Goal: Use online tool/utility

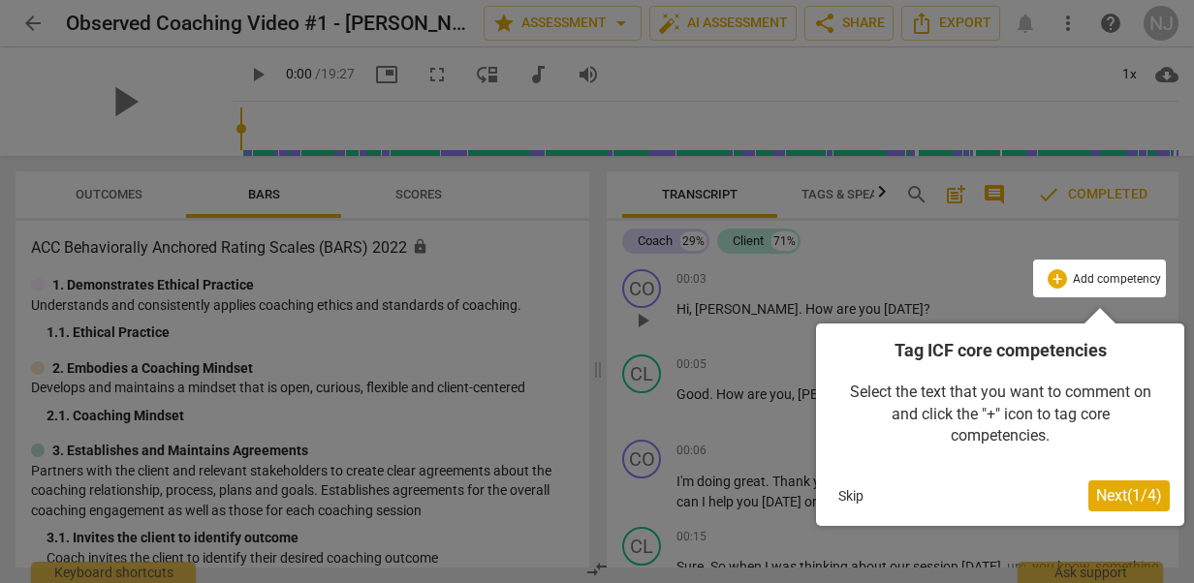
click at [924, 244] on div at bounding box center [597, 291] width 1194 height 583
click at [847, 494] on button "Skip" at bounding box center [850, 496] width 41 height 29
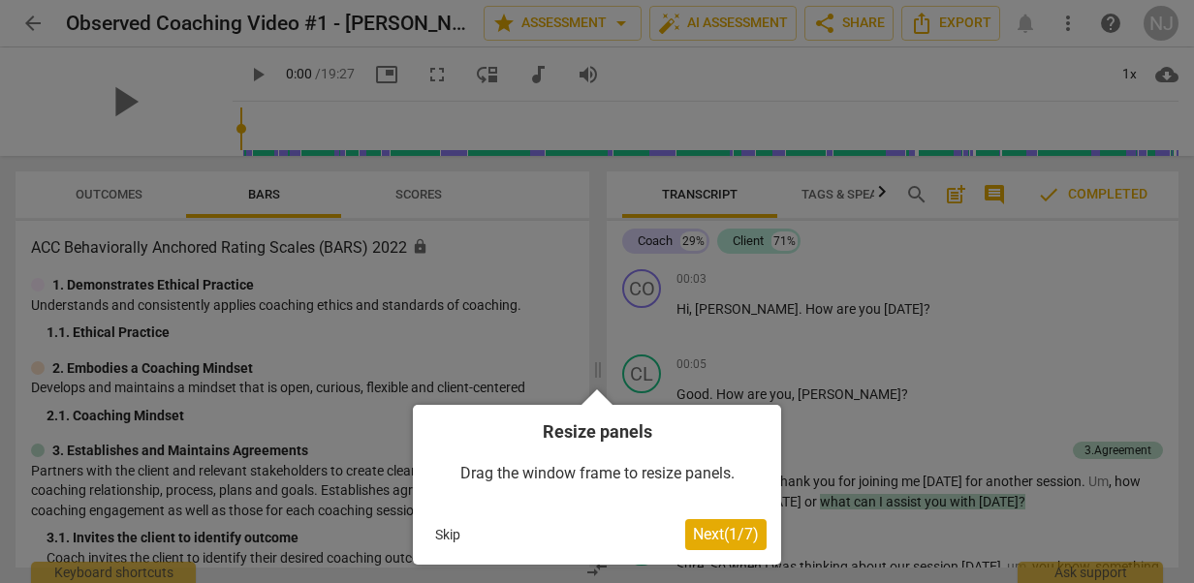
click at [442, 533] on button "Skip" at bounding box center [447, 534] width 41 height 29
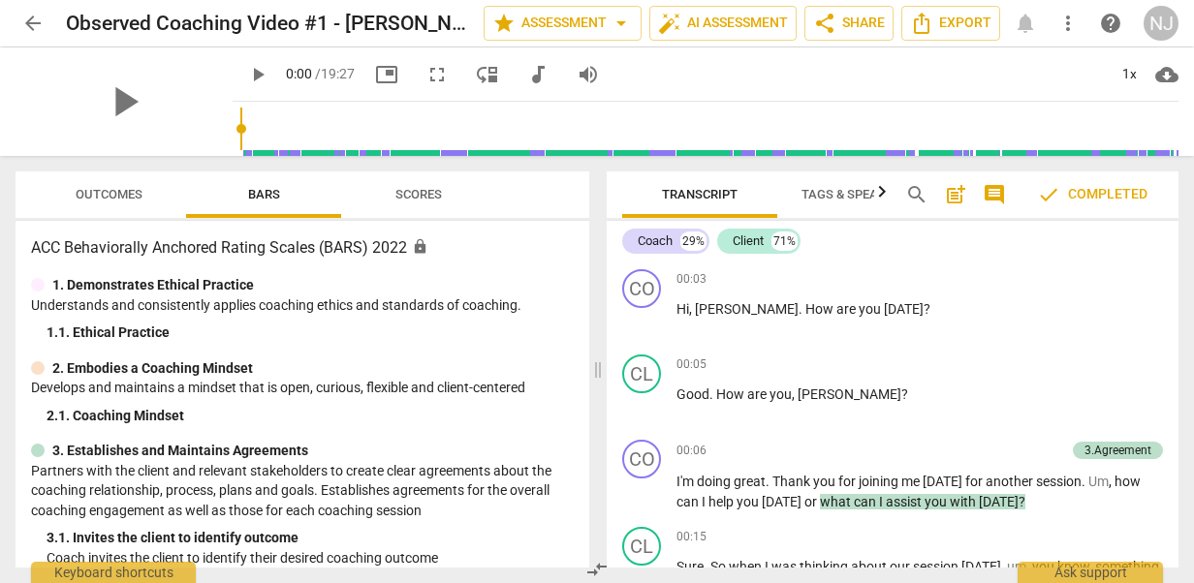
click at [442, 533] on div "3. 1. Invites the client to identify outcome" at bounding box center [310, 538] width 527 height 20
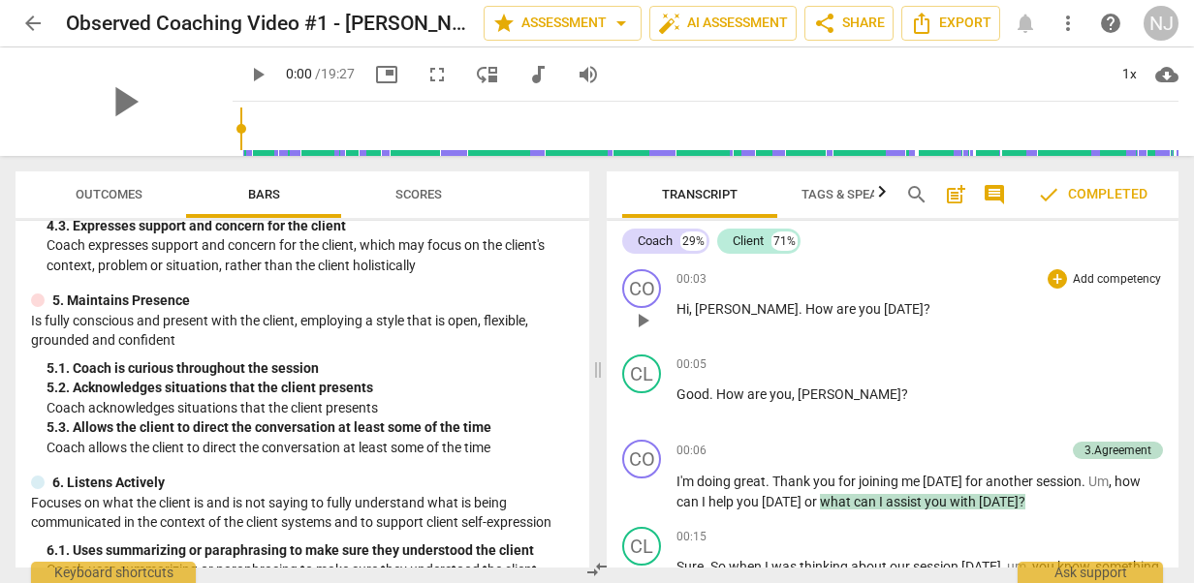
scroll to position [814, 0]
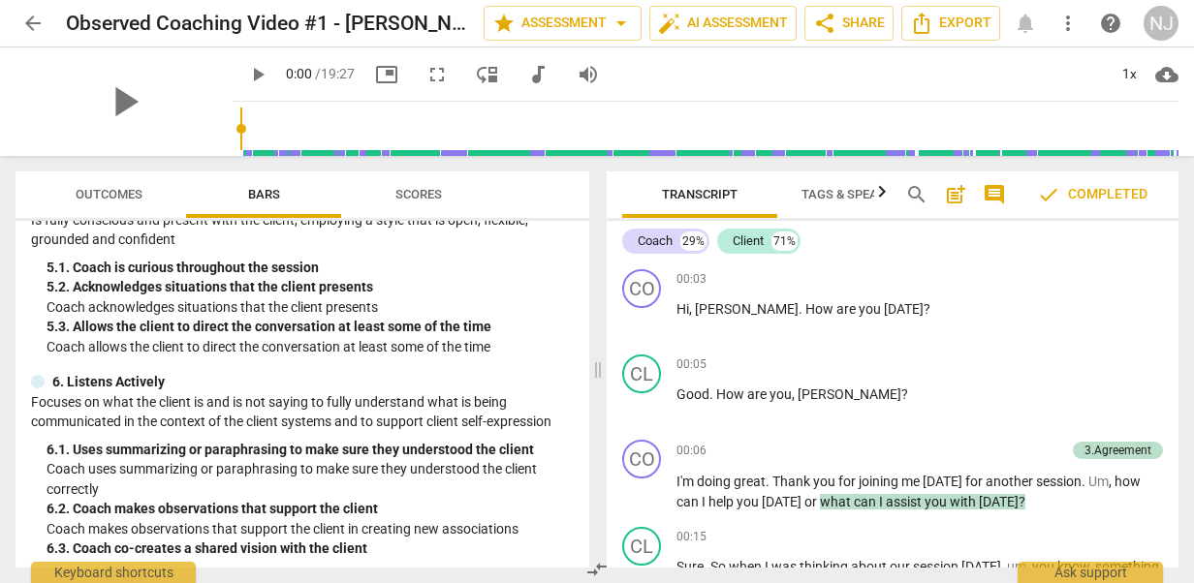
click at [1172, 231] on div "Coach 29% Client 71% CO play_arrow pause 00:03 + Add competency keyboard_arrow_…" at bounding box center [892, 394] width 572 height 347
drag, startPoint x: 1178, startPoint y: 271, endPoint x: 1176, endPoint y: 243, distance: 28.2
click at [1176, 243] on div "Transcript Tags & Speakers Analytics New search post_add comment check Complete…" at bounding box center [896, 369] width 595 height 427
click at [1168, 345] on div "CO play_arrow pause 00:03 + Add competency keyboard_arrow_right Hi , [PERSON_NA…" at bounding box center [892, 304] width 572 height 85
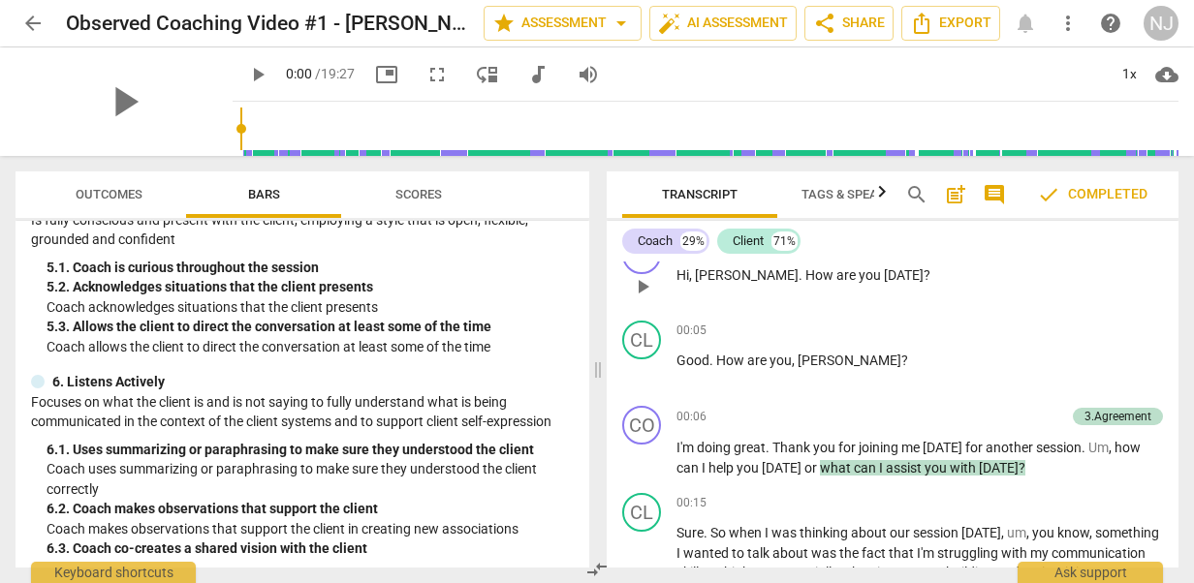
scroll to position [0, 0]
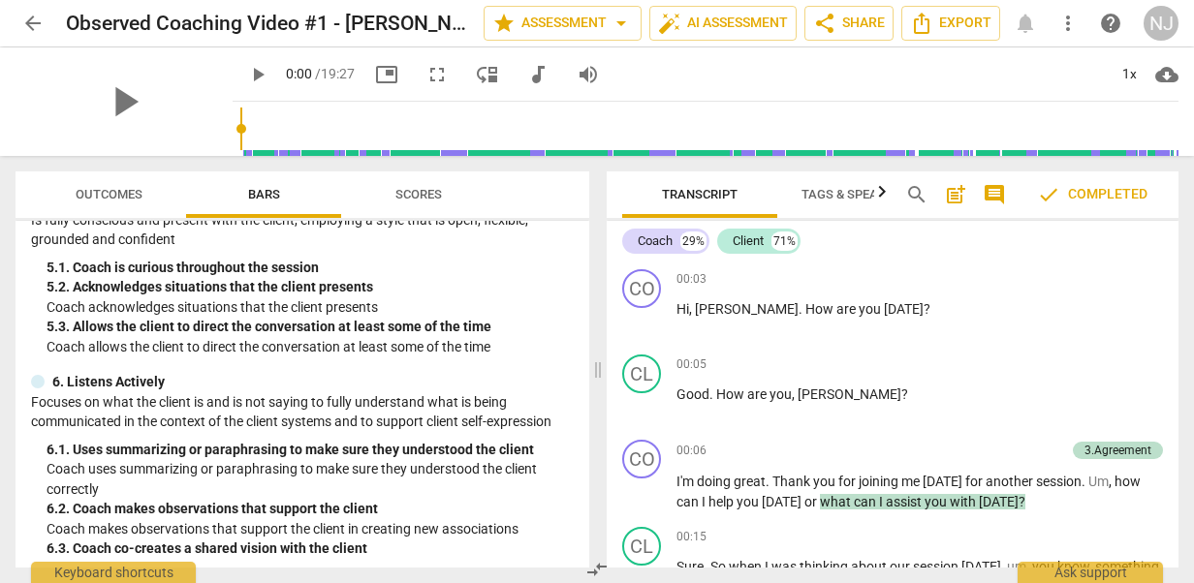
click at [852, 182] on span "Tags & Speakers" at bounding box center [854, 195] width 153 height 26
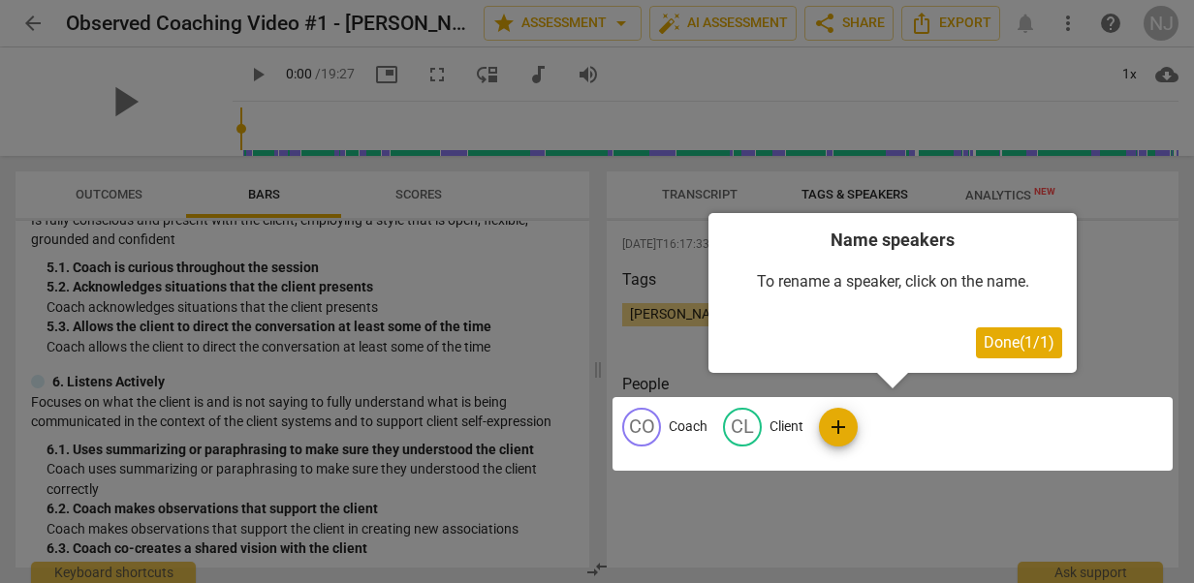
click at [123, 189] on div at bounding box center [597, 291] width 1194 height 583
click at [398, 194] on div at bounding box center [597, 291] width 1194 height 583
